Goal: Obtain resource: Download file/media

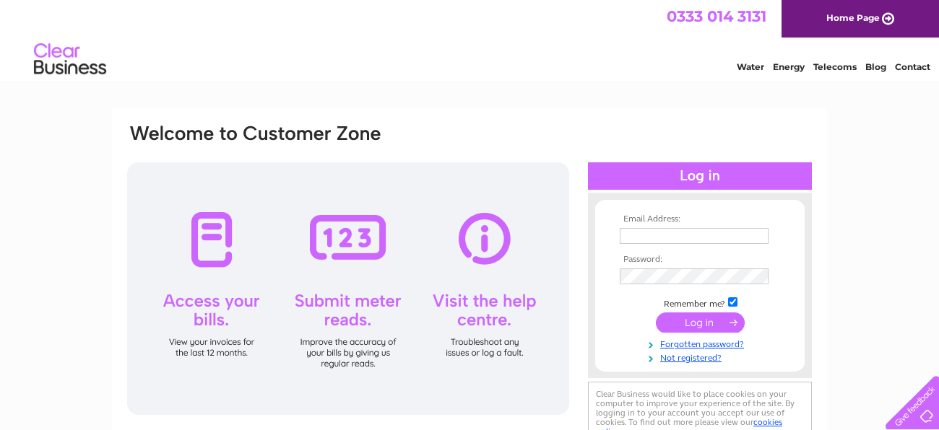
type input "kim.giddings@hotmail.com"
click at [701, 326] on input "submit" at bounding box center [700, 323] width 89 height 20
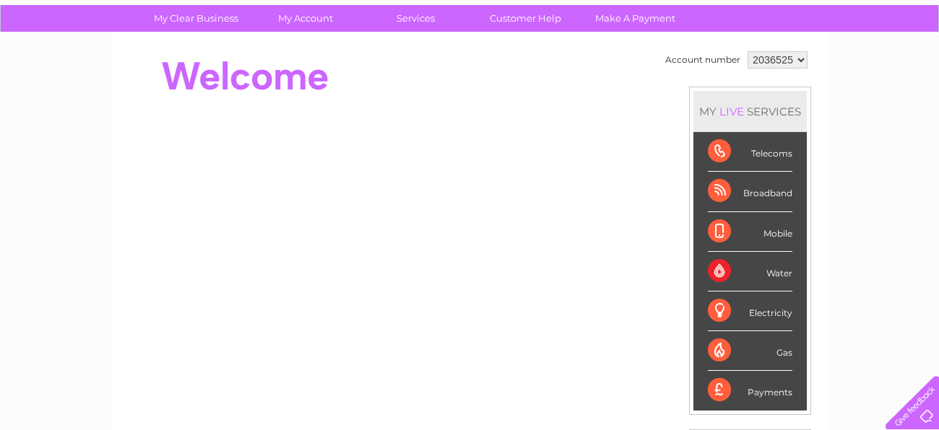
scroll to position [184, 0]
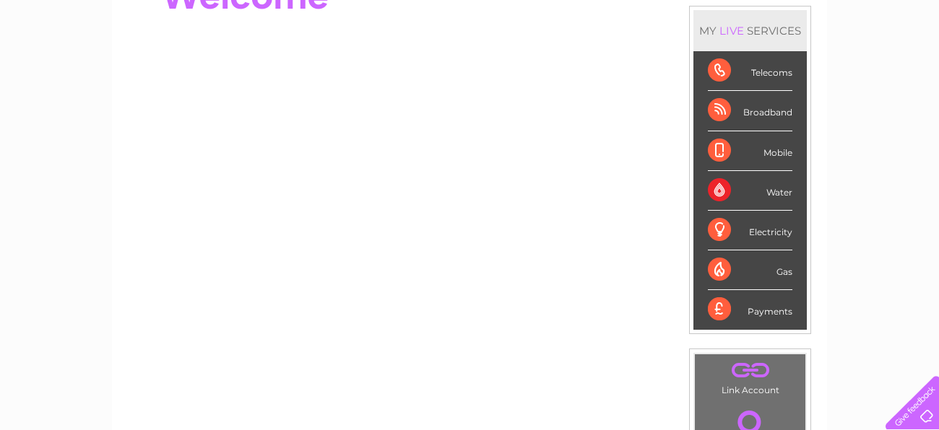
click at [725, 311] on div "Payments" at bounding box center [750, 309] width 84 height 39
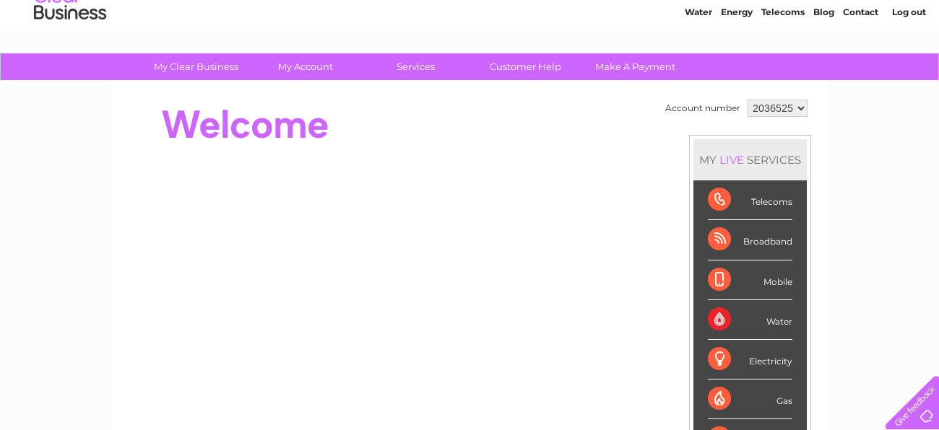
scroll to position [51, 0]
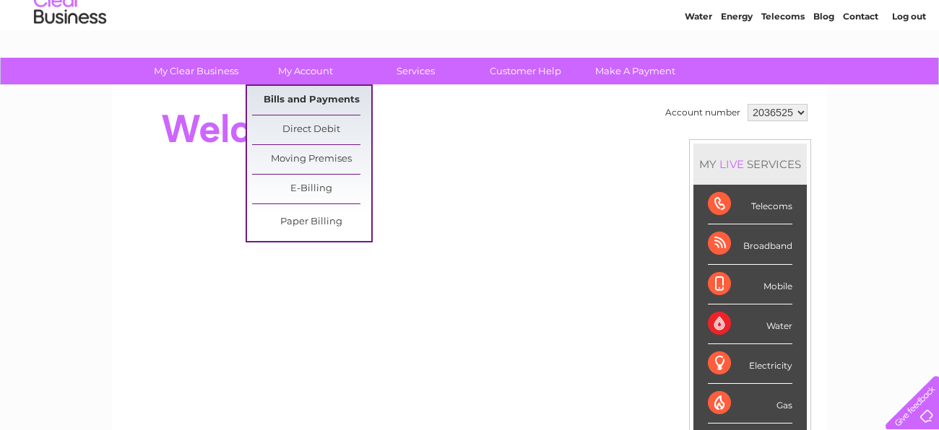
click at [302, 94] on link "Bills and Payments" at bounding box center [311, 100] width 119 height 29
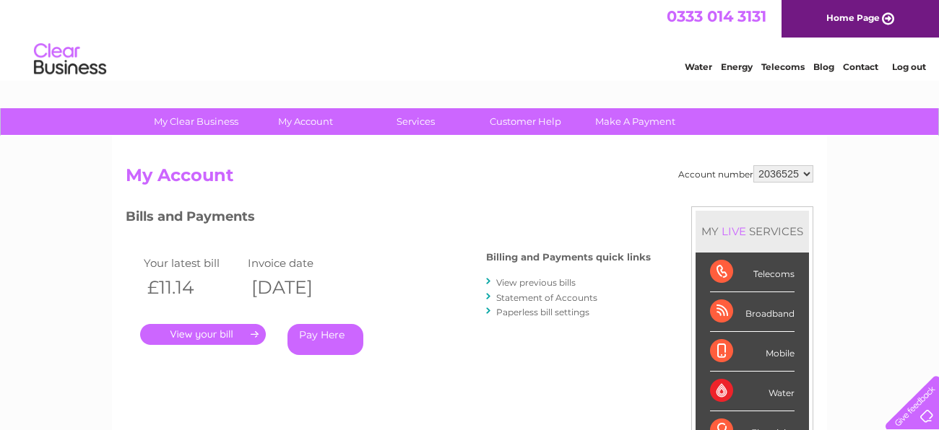
click at [222, 331] on link "." at bounding box center [203, 334] width 126 height 21
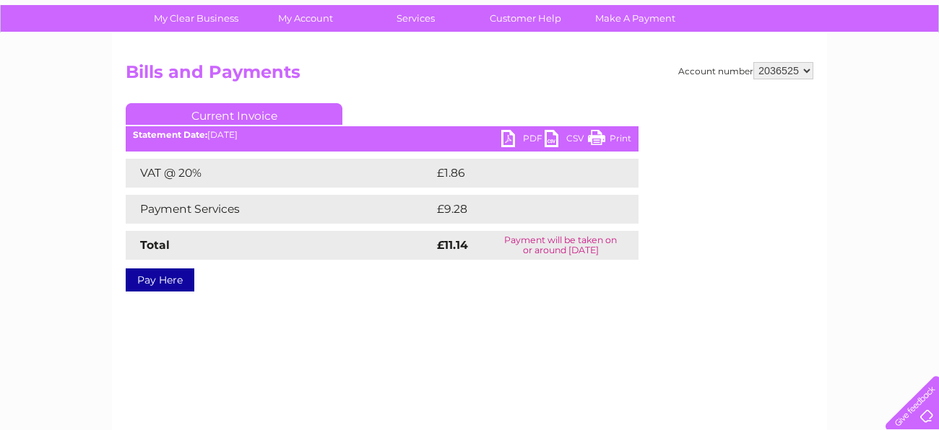
scroll to position [86, 0]
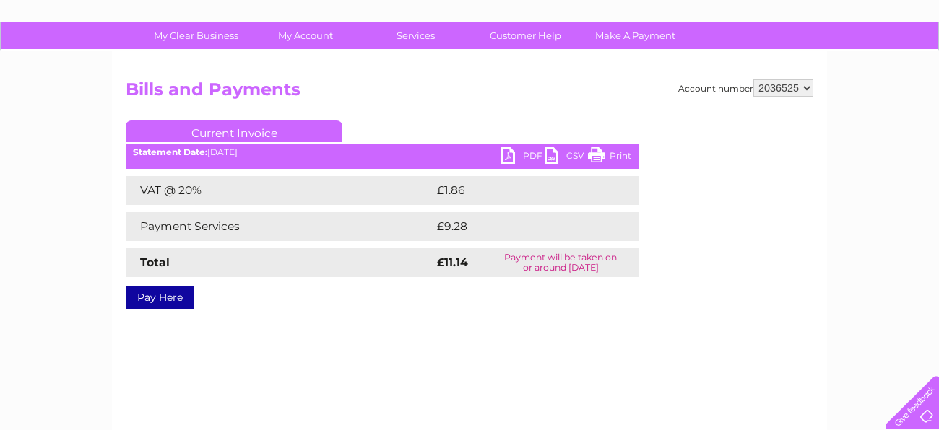
click at [515, 152] on link "PDF" at bounding box center [522, 157] width 43 height 21
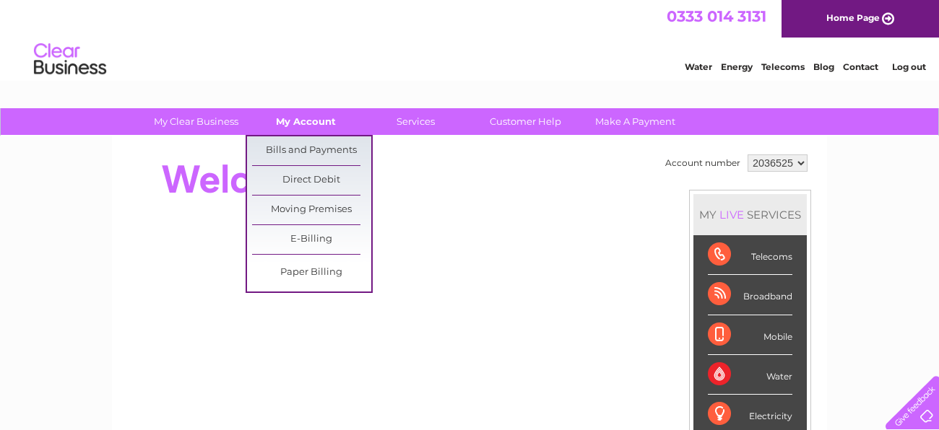
click at [293, 119] on link "My Account" at bounding box center [305, 121] width 119 height 27
click at [293, 141] on link "Bills and Payments" at bounding box center [311, 150] width 119 height 29
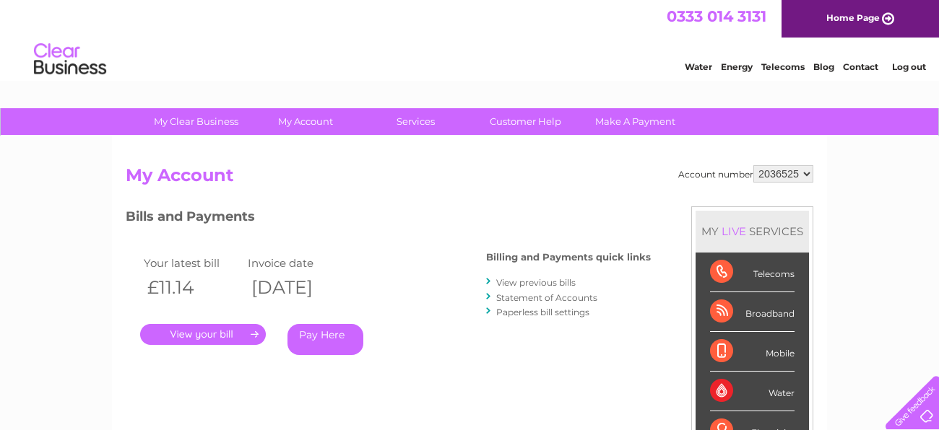
click at [524, 283] on link "View previous bills" at bounding box center [535, 282] width 79 height 11
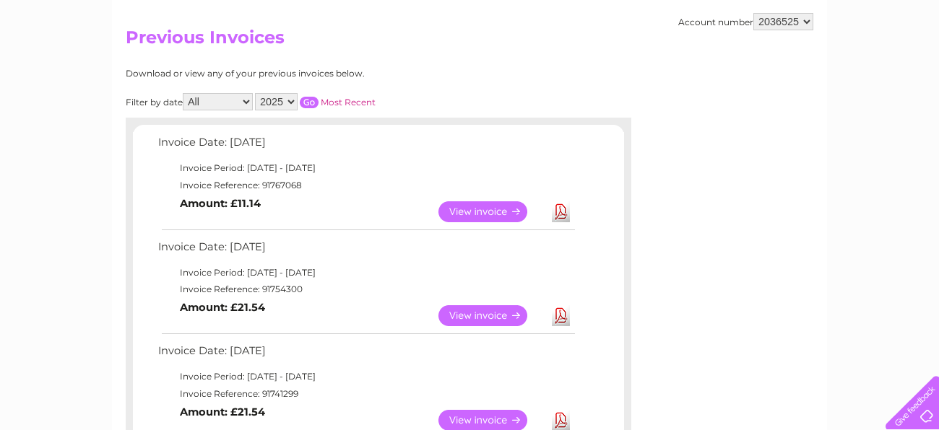
scroll to position [144, 0]
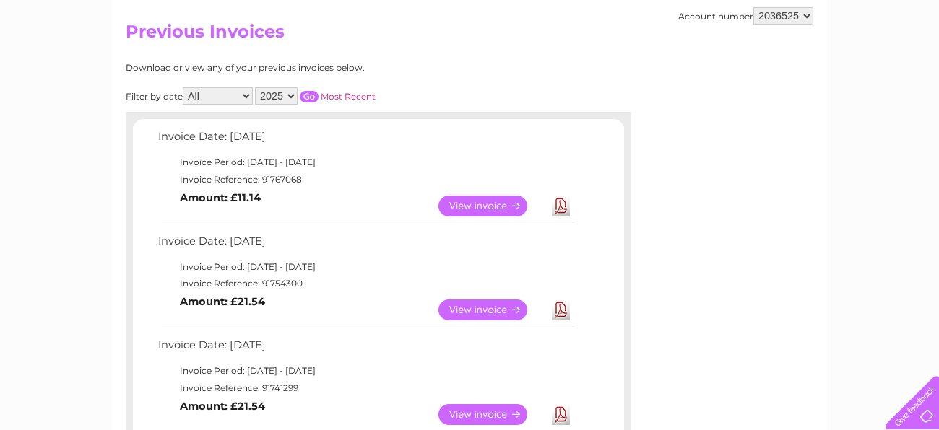
click at [467, 306] on link "View" at bounding box center [491, 310] width 106 height 21
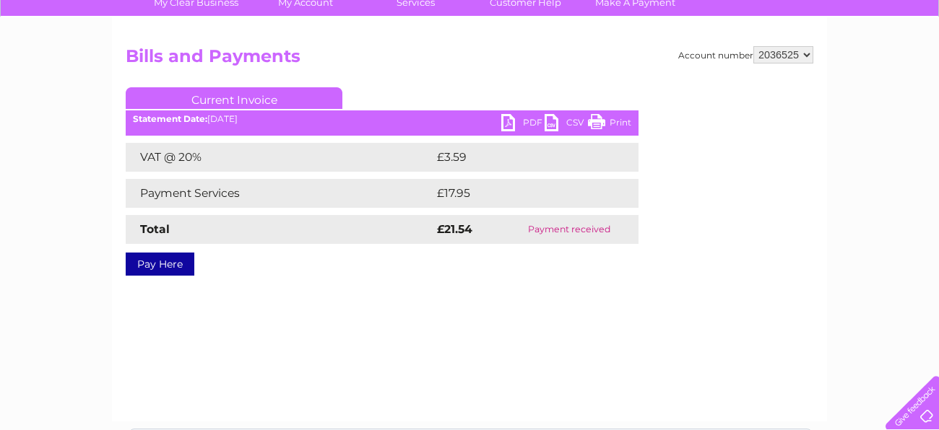
scroll to position [134, 0]
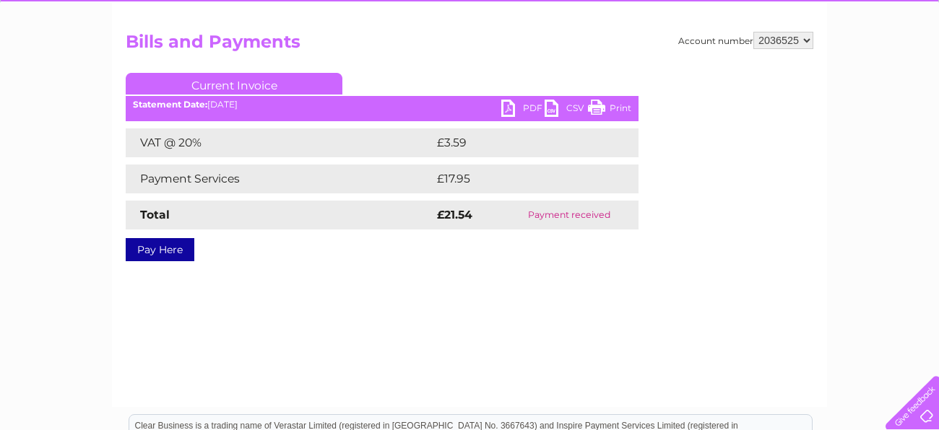
click at [515, 105] on link "PDF" at bounding box center [522, 110] width 43 height 21
